Goal: Task Accomplishment & Management: Use online tool/utility

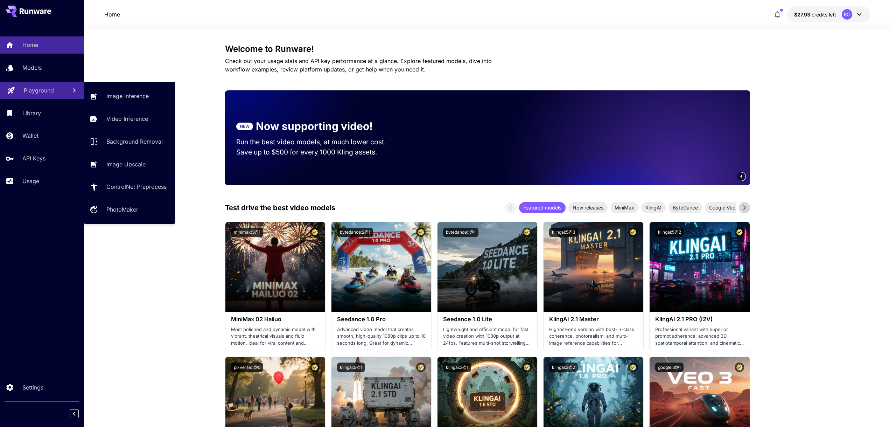
click at [45, 91] on p "Playground" at bounding box center [39, 90] width 30 height 8
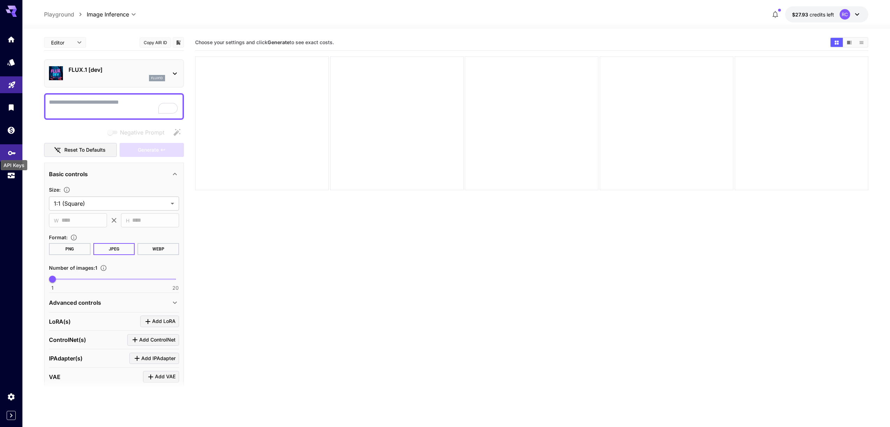
click at [10, 152] on icon "API Keys" at bounding box center [12, 150] width 8 height 8
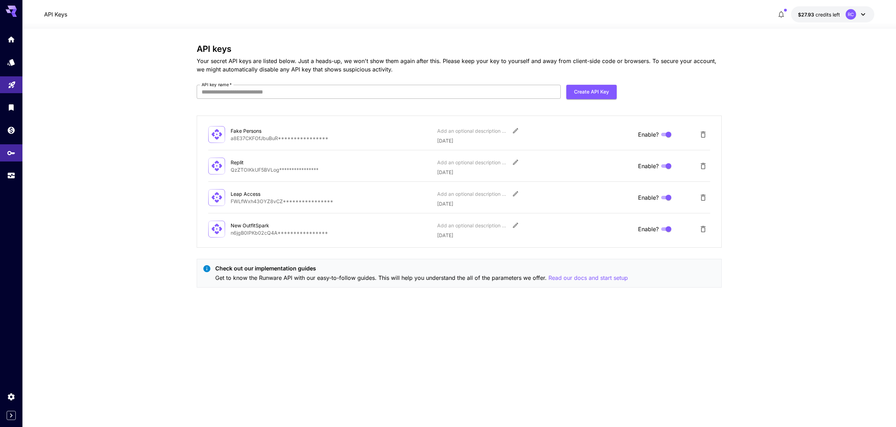
click at [405, 87] on input "API key name   *" at bounding box center [379, 92] width 364 height 14
type input "**********"
click at [590, 94] on button "Create API Key" at bounding box center [591, 92] width 50 height 14
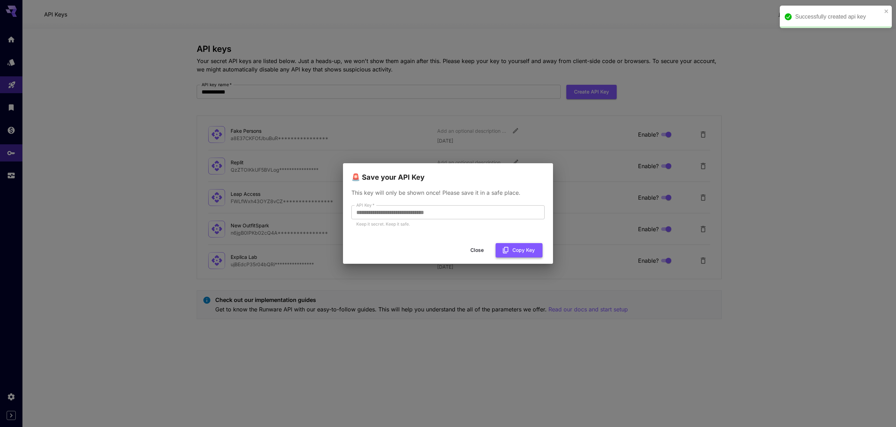
click at [512, 253] on button "Copy Key" at bounding box center [518, 250] width 47 height 14
click at [513, 247] on button "Copy Key" at bounding box center [518, 250] width 47 height 14
